Goal: Information Seeking & Learning: Learn about a topic

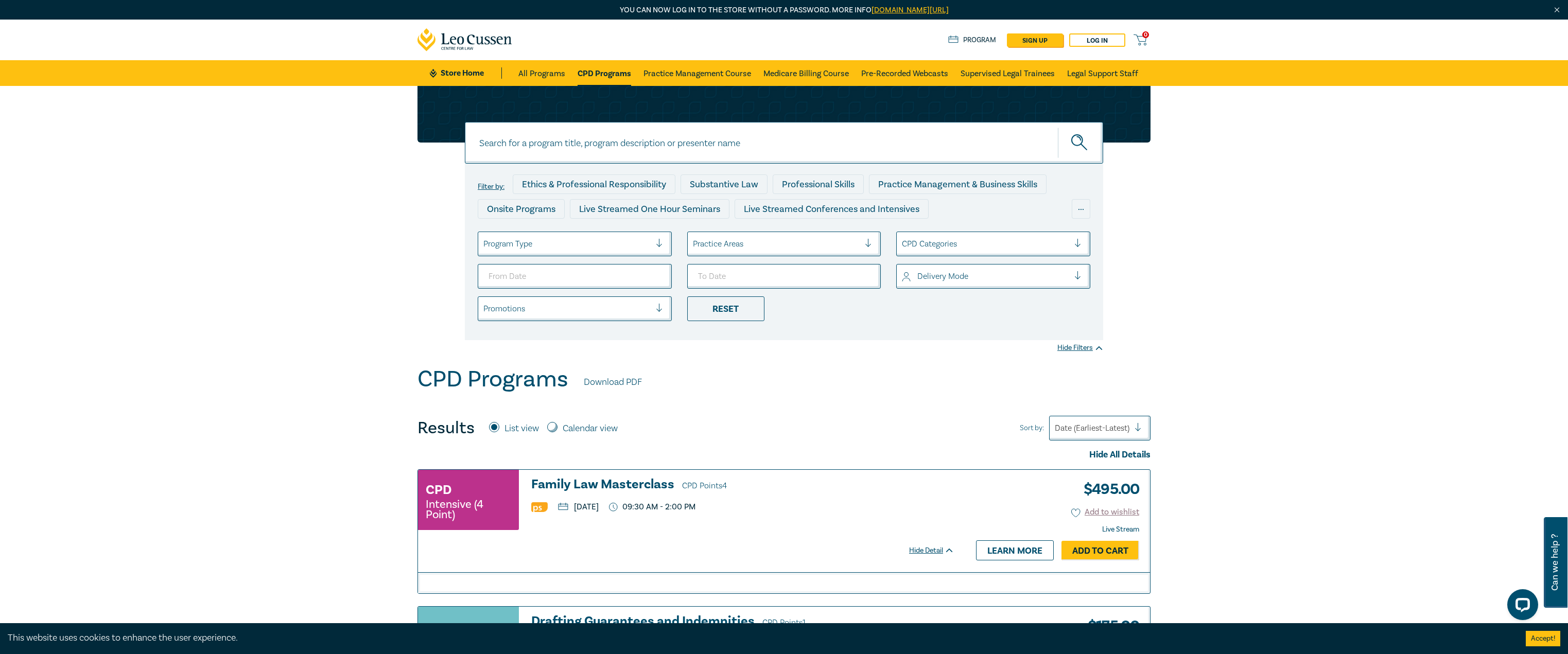
click at [618, 289] on ul "Program Type Practice Areas CPD Categories Delivery Mode Promotions Reset" at bounding box center [784, 276] width 628 height 89
click at [658, 279] on input "From Date" at bounding box center [575, 276] width 194 height 24
type input "[DATE]"
click at [865, 281] on input "To Date" at bounding box center [784, 276] width 194 height 24
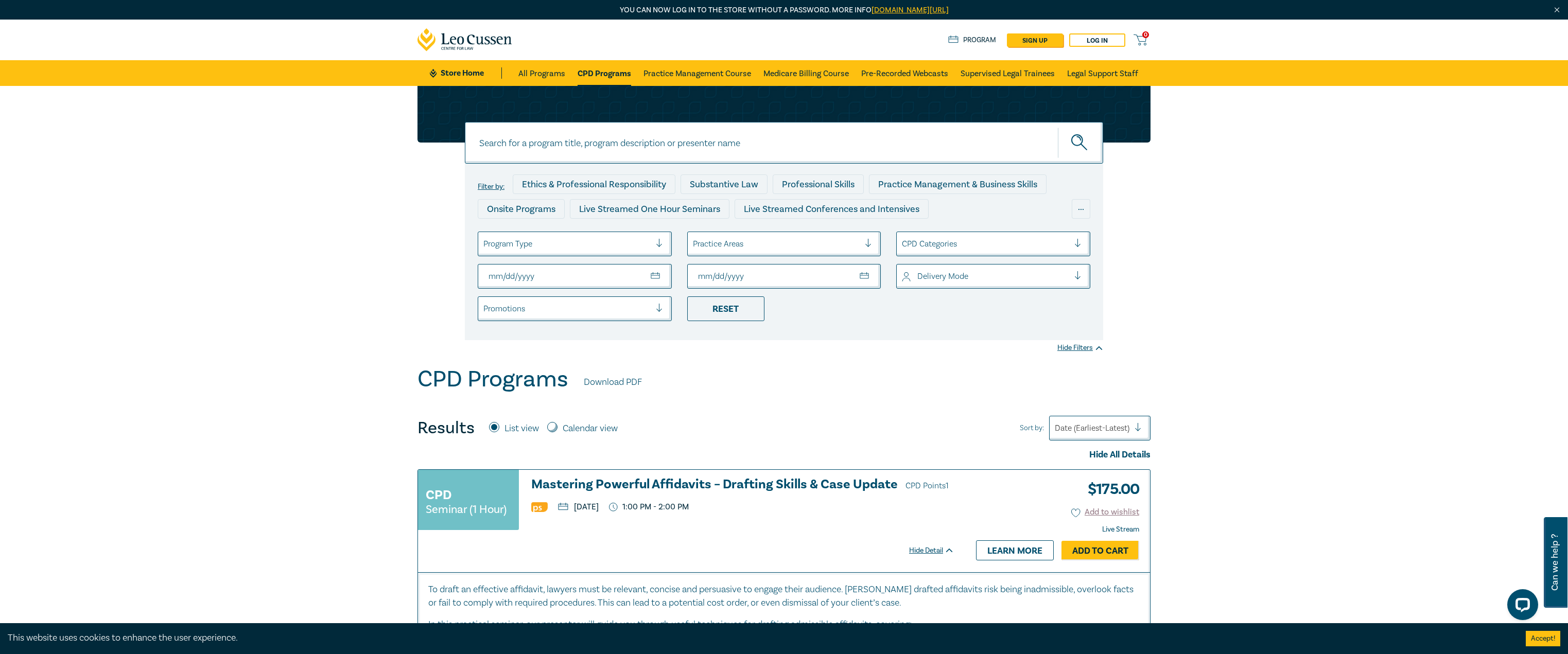
type input "[DATE]"
click at [937, 394] on div "CPD Programs Download PDF" at bounding box center [784, 381] width 733 height 31
click at [664, 277] on input "[DATE]" at bounding box center [575, 276] width 194 height 24
click at [654, 274] on input "[DATE]" at bounding box center [575, 276] width 194 height 24
type input "[DATE]"
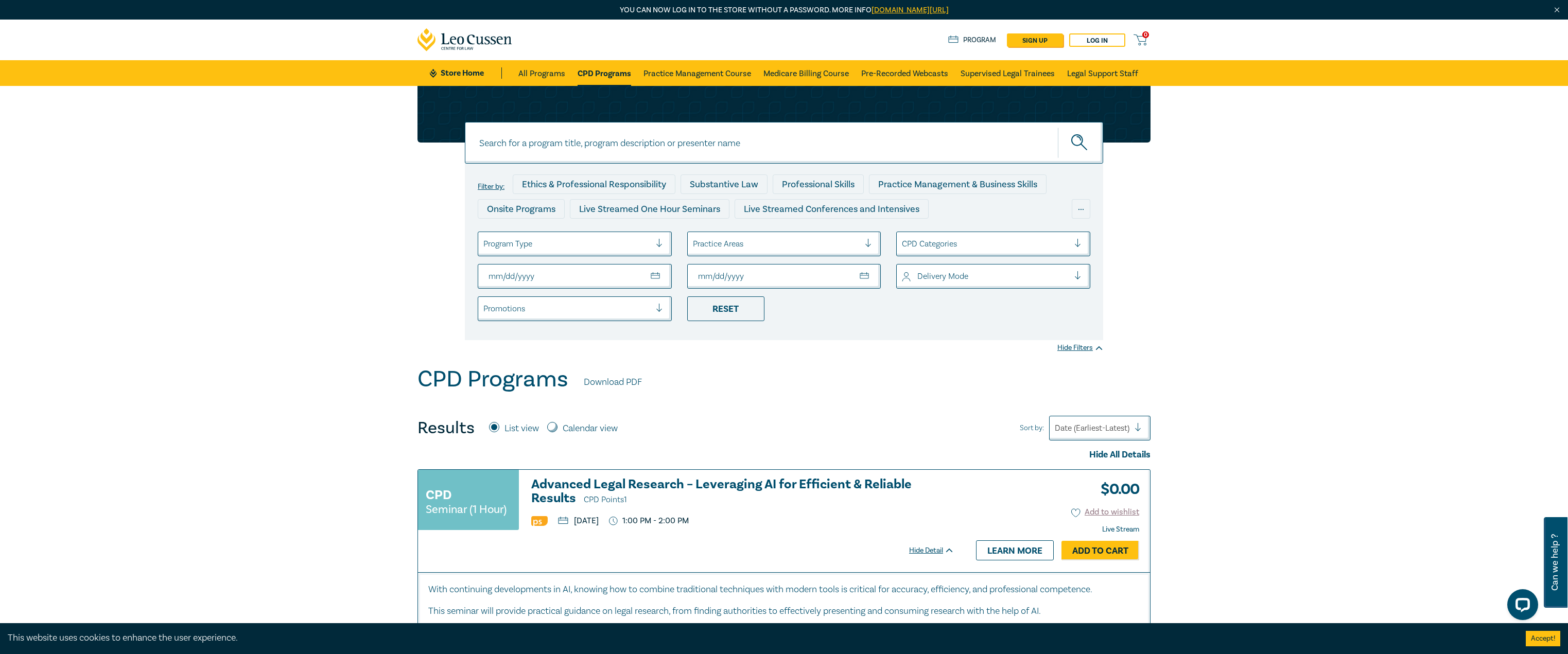
click at [682, 365] on div "Filter by: Ethics & Professional Responsibility Substantive Law Professional Sk…" at bounding box center [784, 226] width 1568 height 280
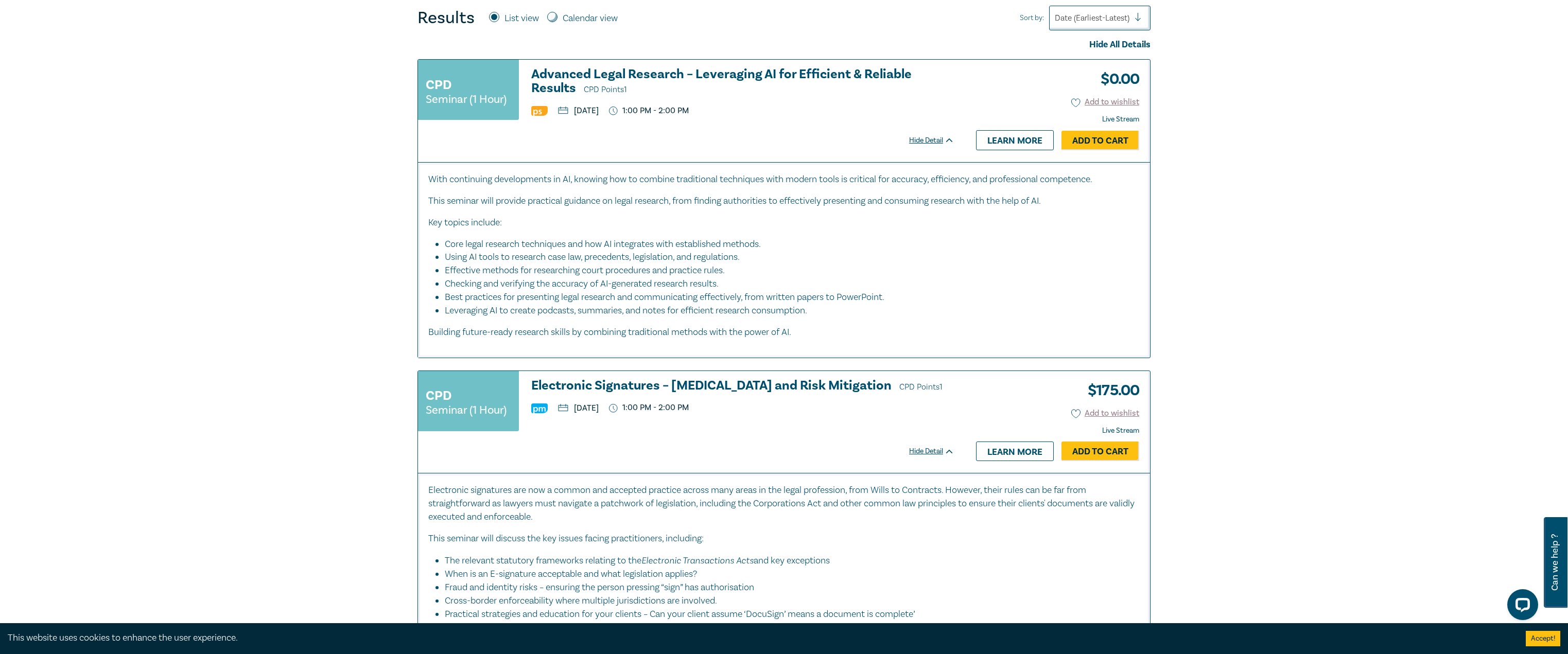
scroll to position [360, 0]
